Goal: Task Accomplishment & Management: Complete application form

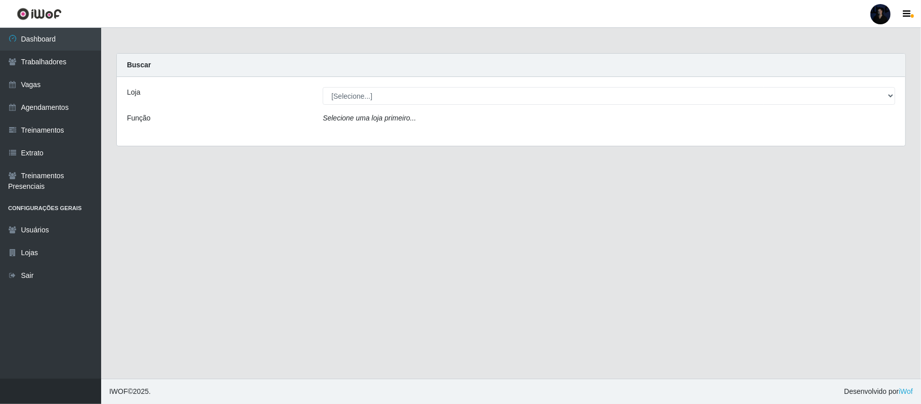
click at [882, 21] on div at bounding box center [881, 14] width 20 height 20
click at [858, 77] on button "Sair" at bounding box center [861, 78] width 91 height 21
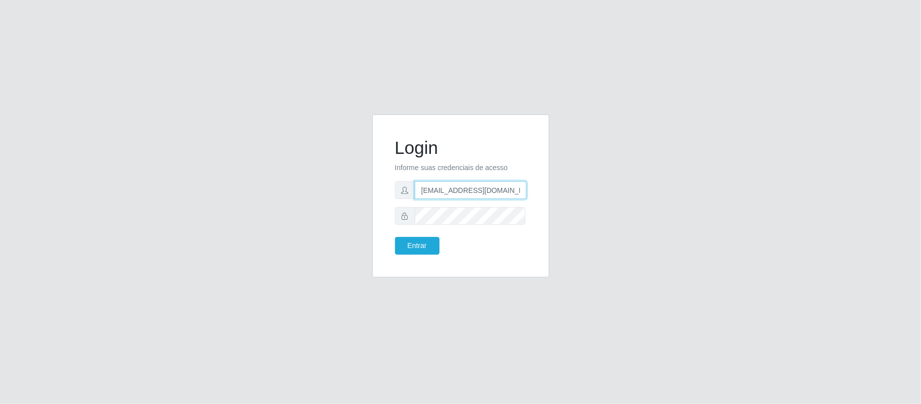
scroll to position [0, 23]
drag, startPoint x: 470, startPoint y: 186, endPoint x: 544, endPoint y: 192, distance: 74.6
click at [544, 192] on div "Login Informe suas credenciais de acesso [EMAIL_ADDRESS][DOMAIN_NAME] Entrar" at bounding box center [460, 195] width 177 height 163
type input "[EMAIL_ADDRESS][DOMAIN_NAME]"
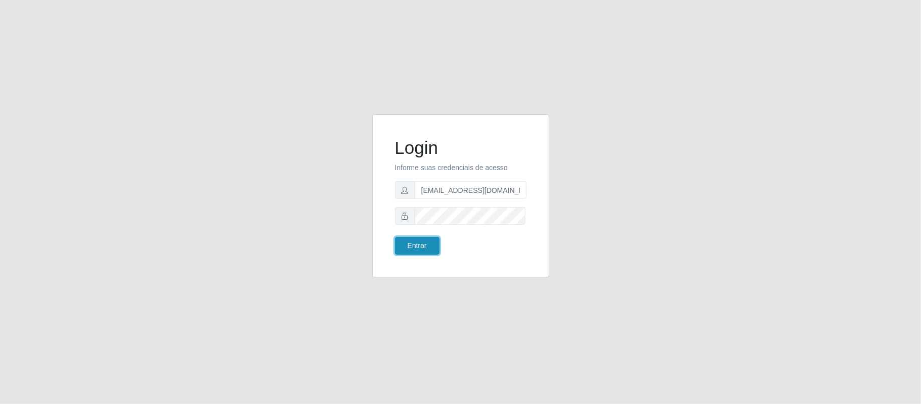
click at [415, 243] on button "Entrar" at bounding box center [417, 246] width 45 height 18
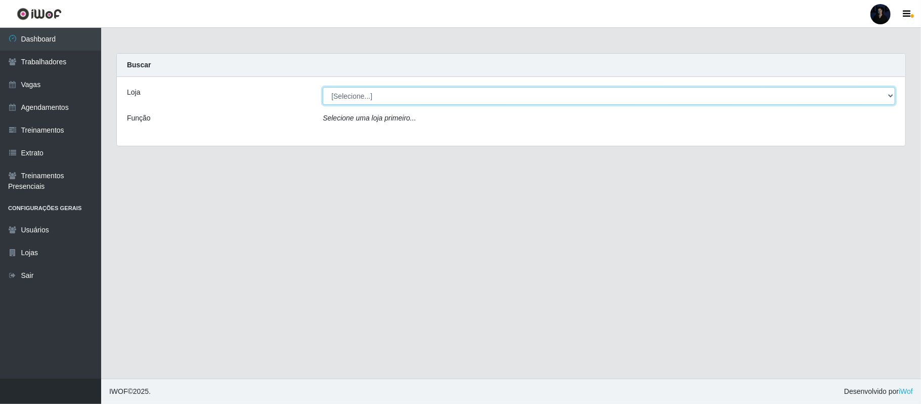
click at [459, 98] on select "[Selecione...] Supercop - [GEOGRAPHIC_DATA]" at bounding box center [609, 96] width 573 height 18
select select "522"
click at [323, 87] on select "[Selecione...] Supercop - [GEOGRAPHIC_DATA]" at bounding box center [609, 96] width 573 height 18
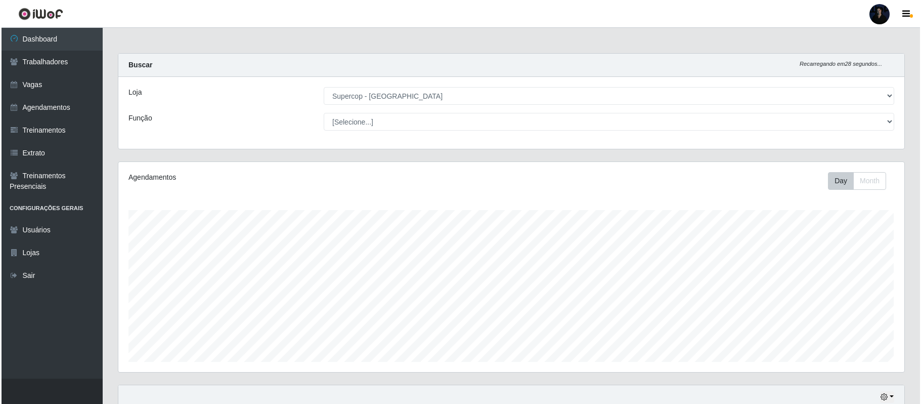
scroll to position [210, 786]
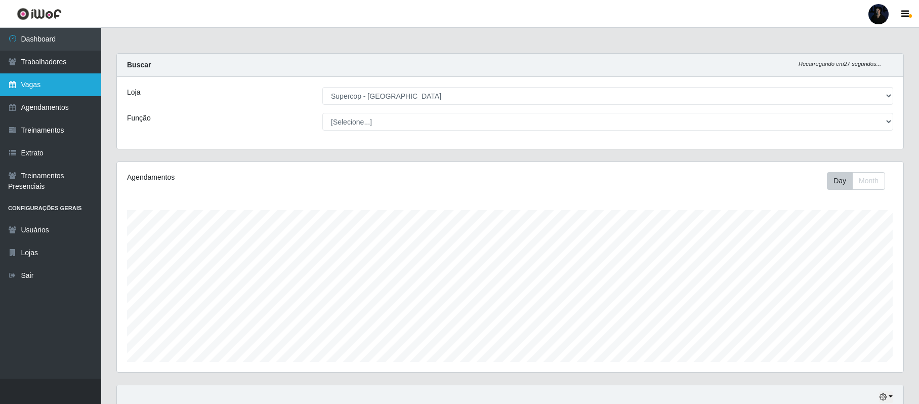
click at [41, 76] on link "Vagas" at bounding box center [50, 84] width 101 height 23
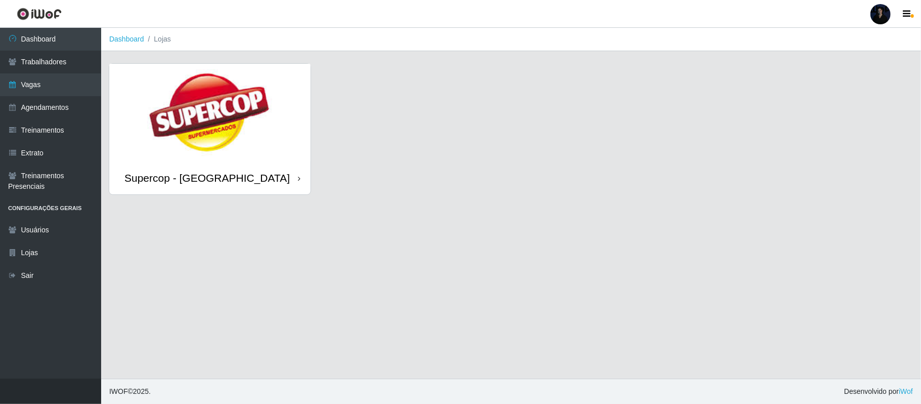
click at [285, 154] on img at bounding box center [209, 113] width 201 height 98
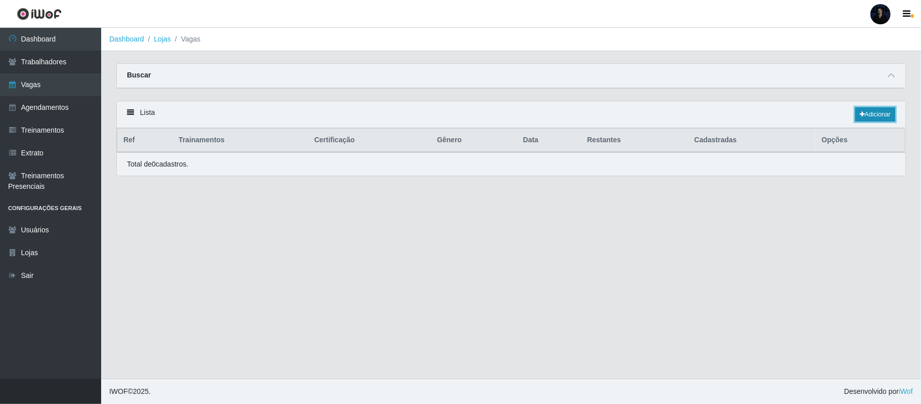
click at [873, 115] on link "Adicionar" at bounding box center [875, 114] width 40 height 14
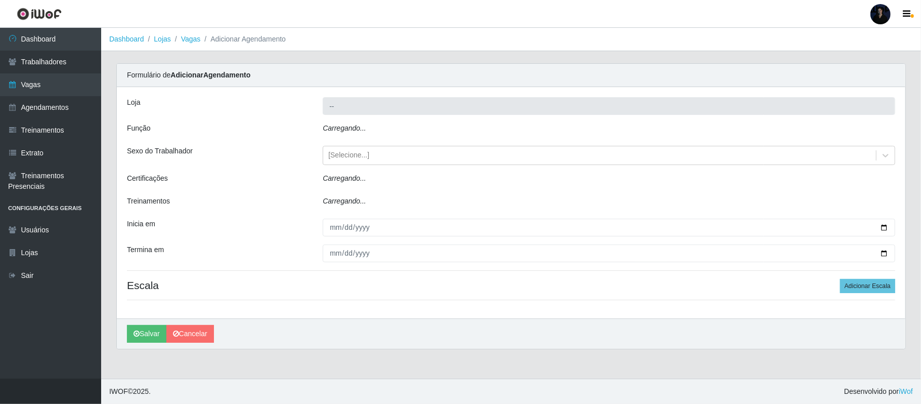
type input "Supercop - [GEOGRAPHIC_DATA]"
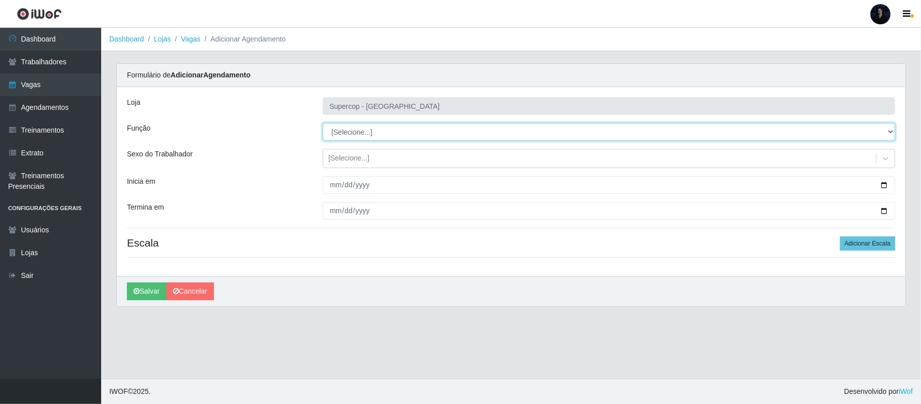
click at [380, 126] on select "[Selecione...] Balconista de Padaria Balconista de Padaria + Balconista de Pada…" at bounding box center [609, 132] width 573 height 18
select select "22"
click at [323, 123] on select "[Selecione...] Balconista de Padaria Balconista de Padaria + Balconista de Pada…" at bounding box center [609, 132] width 573 height 18
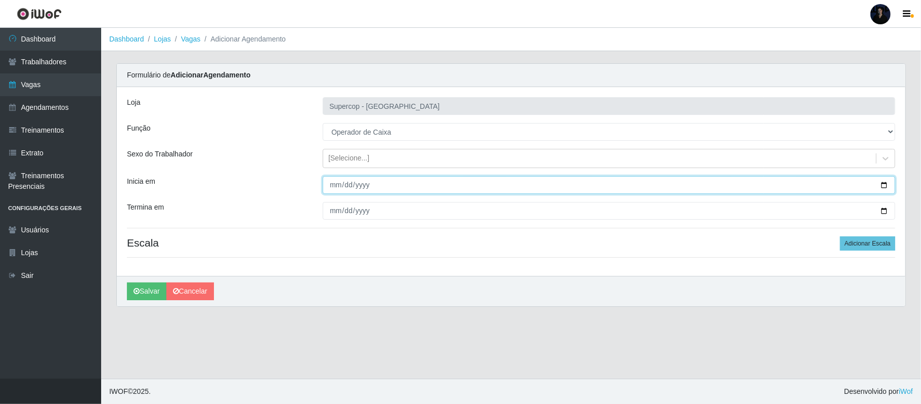
click at [885, 183] on input "Inicia em" at bounding box center [609, 185] width 573 height 18
type input "2025-10-01"
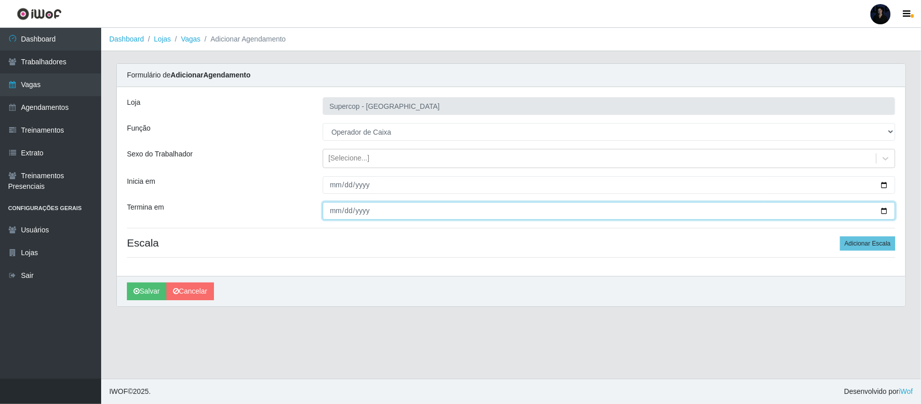
click at [885, 207] on input "Termina em" at bounding box center [609, 211] width 573 height 18
type input "2025-10-01"
click at [875, 250] on button "Adicionar Escala" at bounding box center [867, 243] width 55 height 14
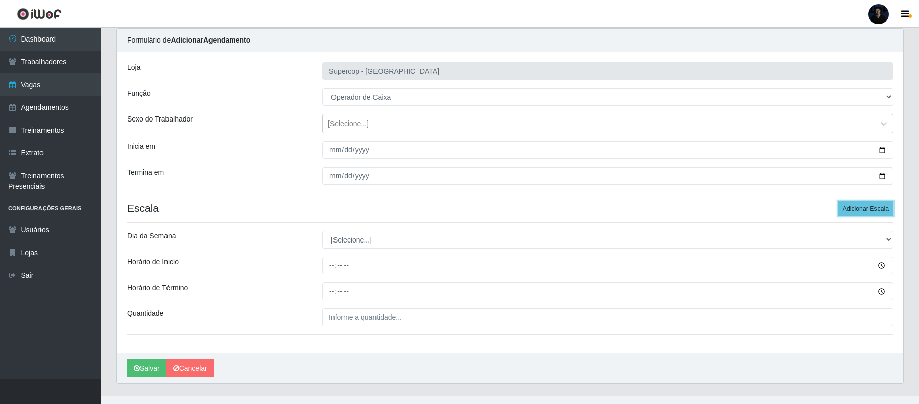
scroll to position [54, 0]
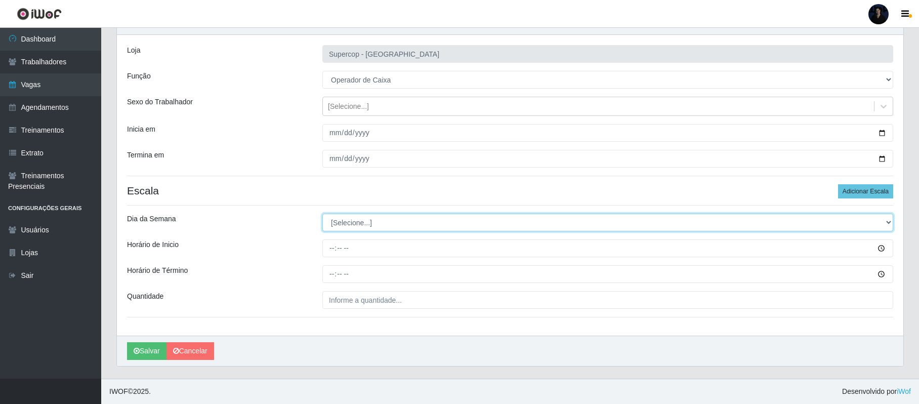
click at [345, 221] on select "[Selecione...] Segunda Terça Quarta Quinta Sexta Sábado Domingo" at bounding box center [607, 222] width 571 height 18
click at [342, 221] on select "[Selecione...] Segunda Terça Quarta Quinta Sexta Sábado Domingo" at bounding box center [607, 222] width 571 height 18
select select "3"
click at [322, 213] on select "[Selecione...] Segunda Terça Quarta Quinta Sexta Sábado Domingo" at bounding box center [607, 222] width 571 height 18
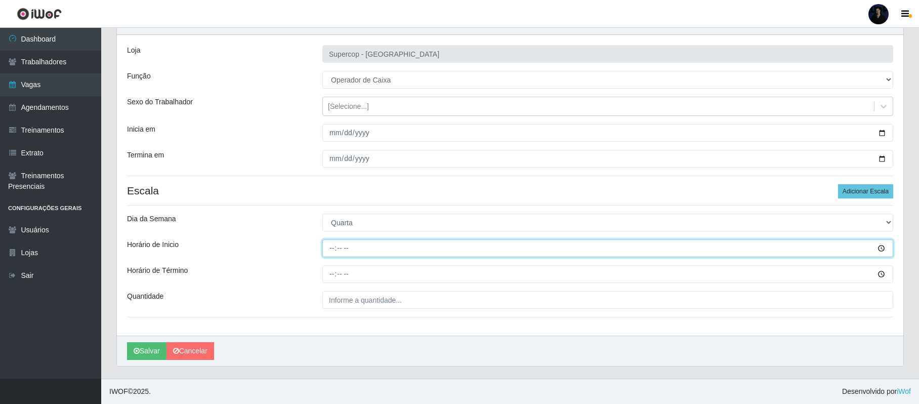
click at [332, 247] on input "Horário de Inicio" at bounding box center [607, 248] width 571 height 18
type input "14:00"
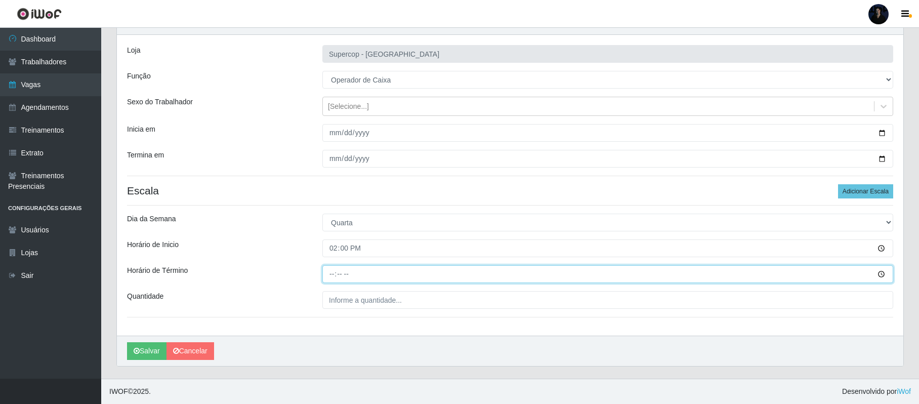
click at [325, 271] on input "Horário de Término" at bounding box center [607, 274] width 571 height 18
type input "20:00"
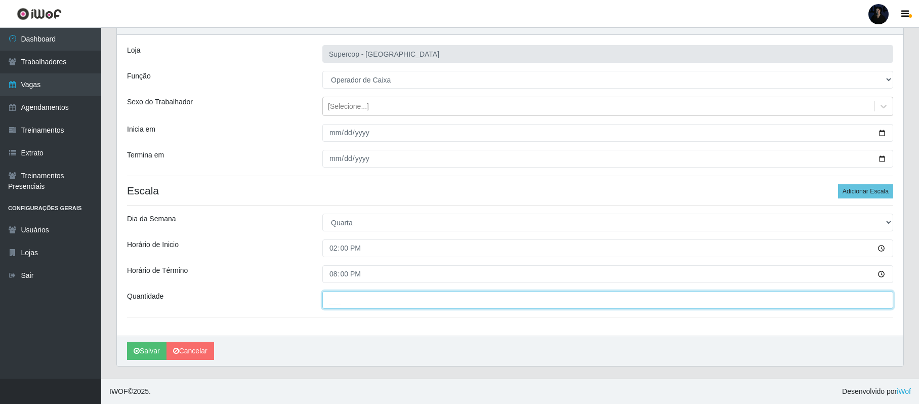
click at [334, 298] on input "___" at bounding box center [607, 300] width 571 height 18
type input "1__"
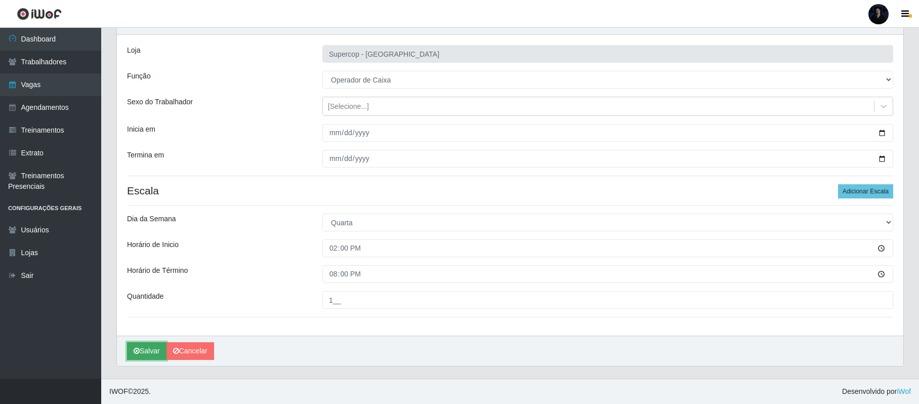
click at [139, 351] on icon "submit" at bounding box center [137, 350] width 6 height 7
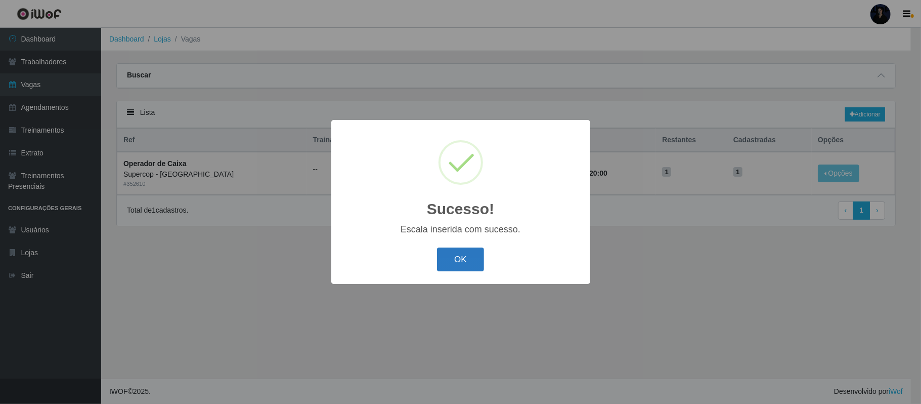
click at [459, 266] on button "OK" at bounding box center [460, 259] width 47 height 24
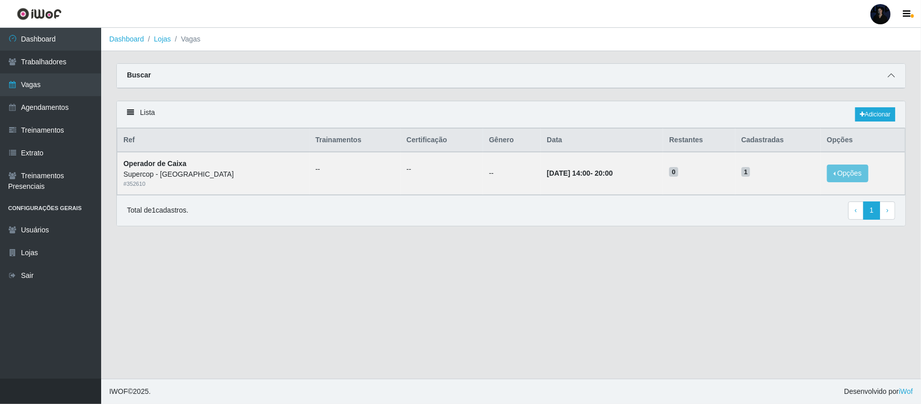
click at [895, 79] on span at bounding box center [891, 76] width 12 height 12
